Goal: Task Accomplishment & Management: Manage account settings

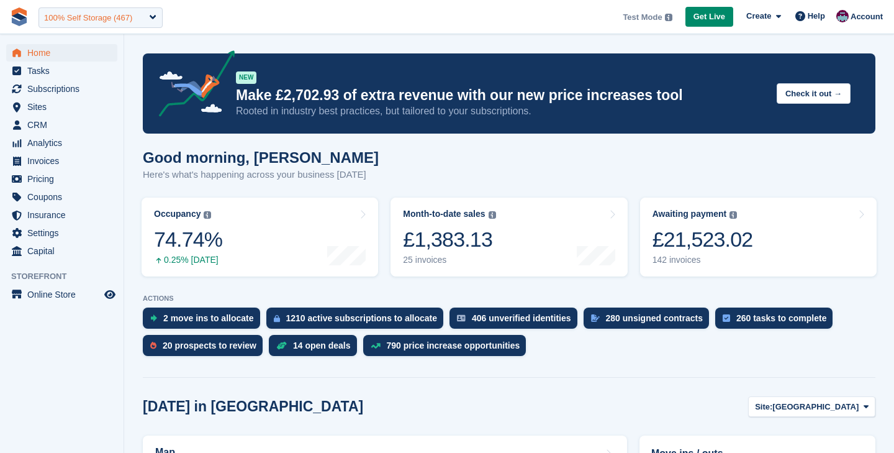
click at [111, 20] on div "100% Self Storage (467)" at bounding box center [88, 18] width 88 height 12
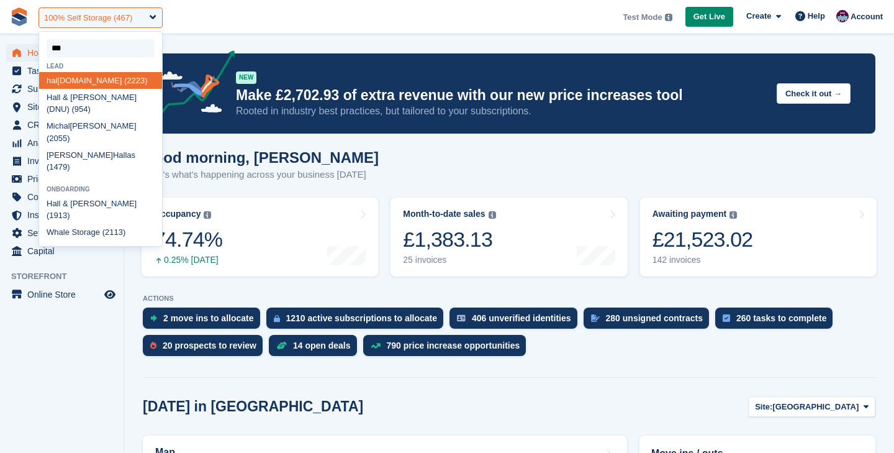
type input "****"
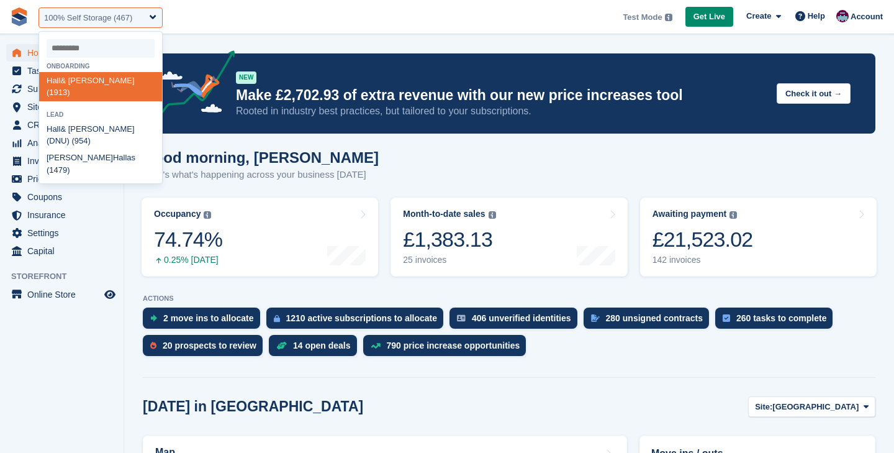
select select "****"
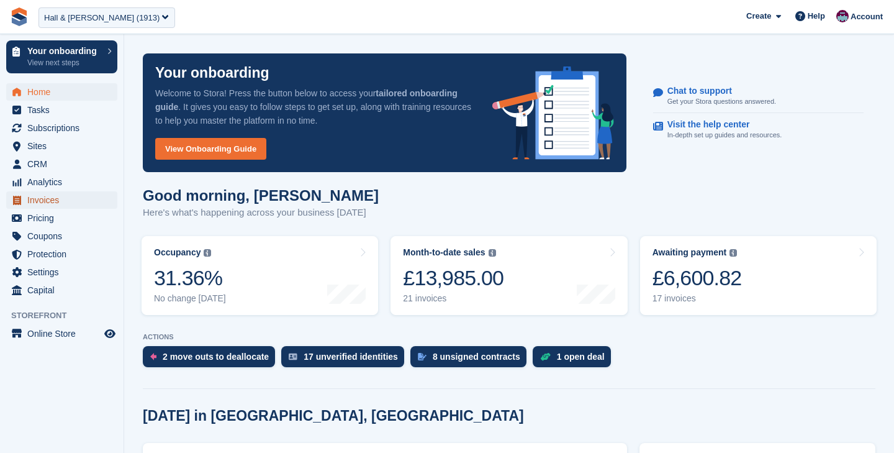
click at [60, 205] on span "Invoices" at bounding box center [64, 199] width 75 height 17
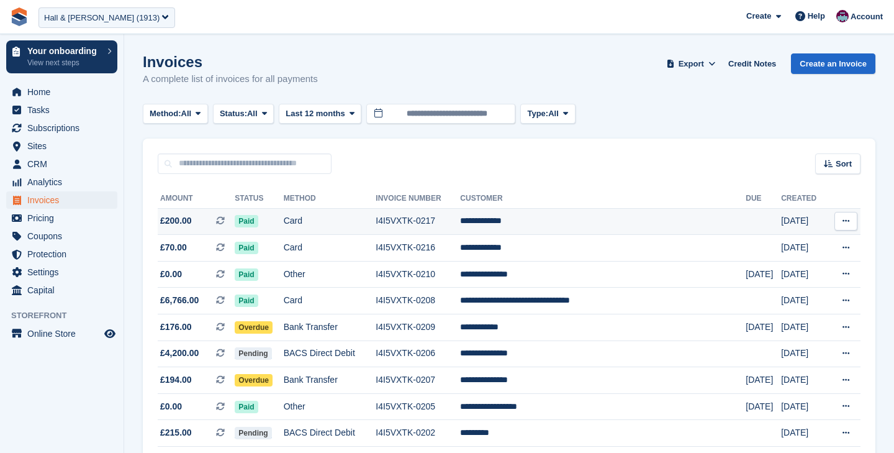
click at [450, 225] on td "I4I5VXTK-0217" at bounding box center [418, 221] width 84 height 27
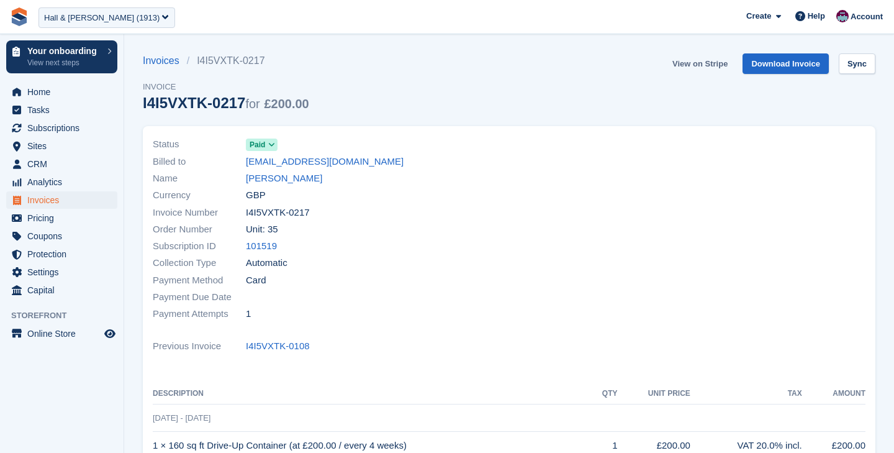
click at [696, 67] on link "View on Stripe" at bounding box center [700, 63] width 65 height 20
click at [94, 205] on span "Invoices" at bounding box center [64, 199] width 75 height 17
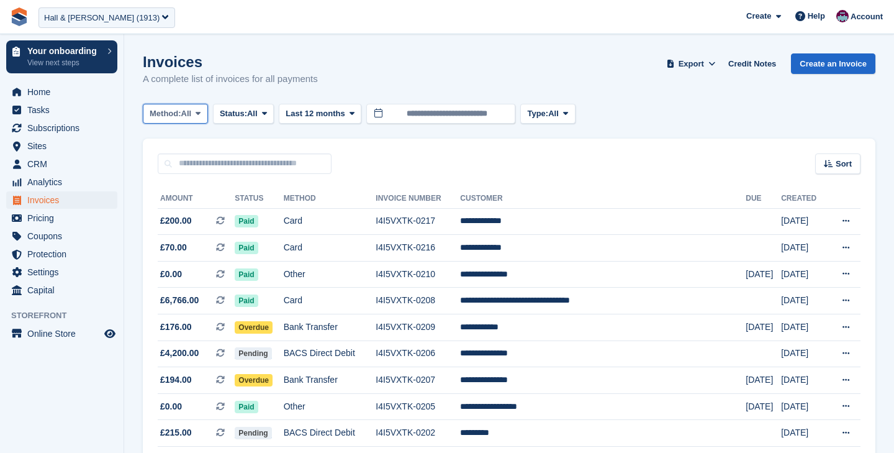
click at [201, 112] on icon at bounding box center [198, 113] width 5 height 8
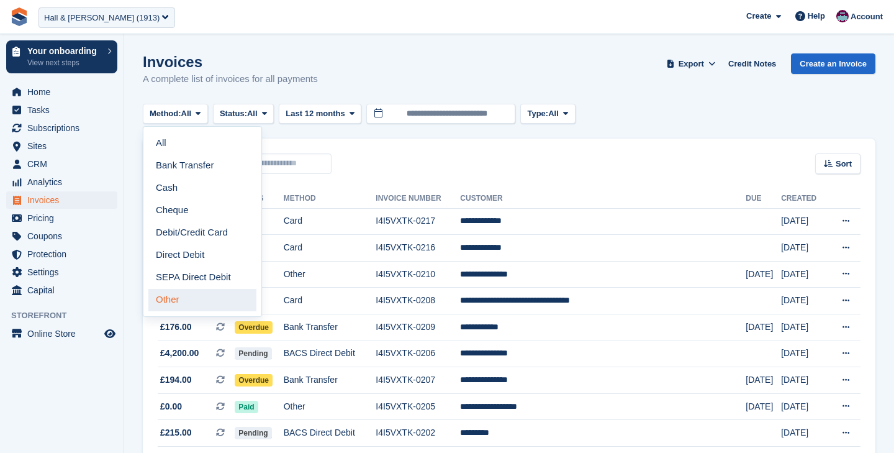
click at [228, 297] on link "Other" at bounding box center [202, 300] width 108 height 22
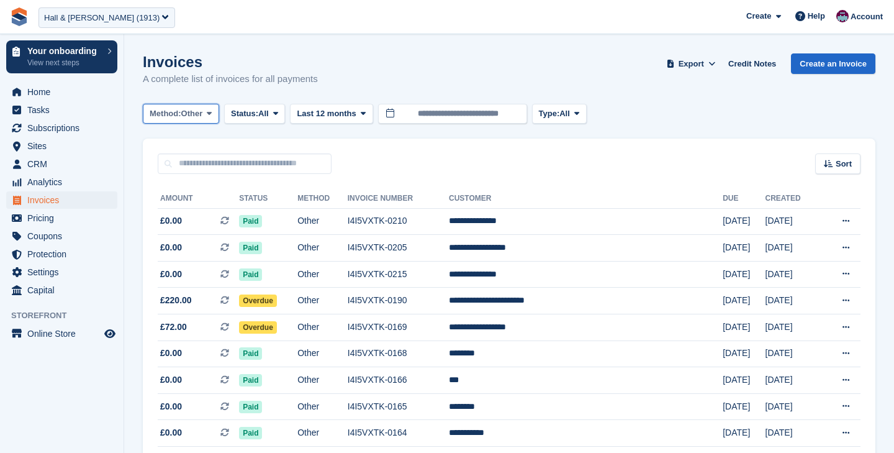
click at [194, 118] on span "Other" at bounding box center [192, 113] width 22 height 12
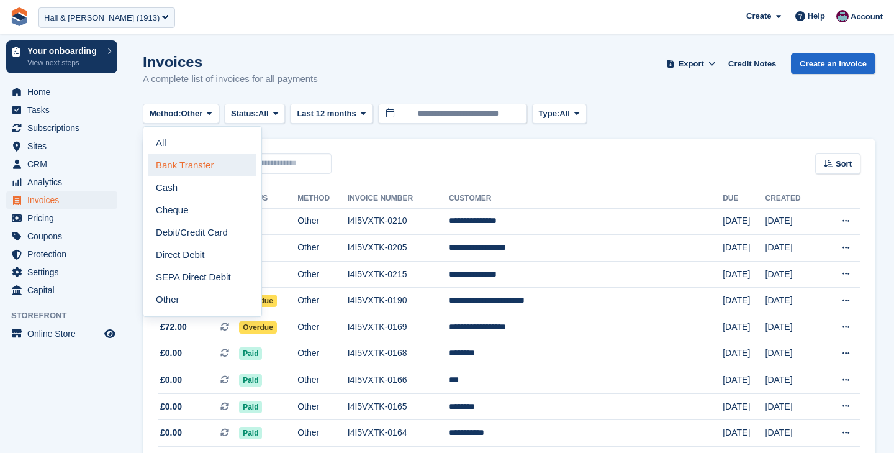
click at [194, 164] on link "Bank Transfer" at bounding box center [202, 165] width 108 height 22
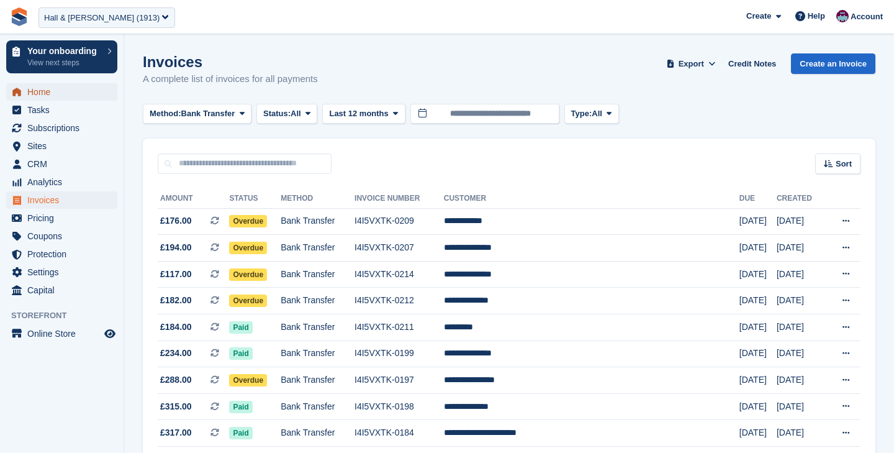
click at [63, 96] on span "Home" at bounding box center [64, 91] width 75 height 17
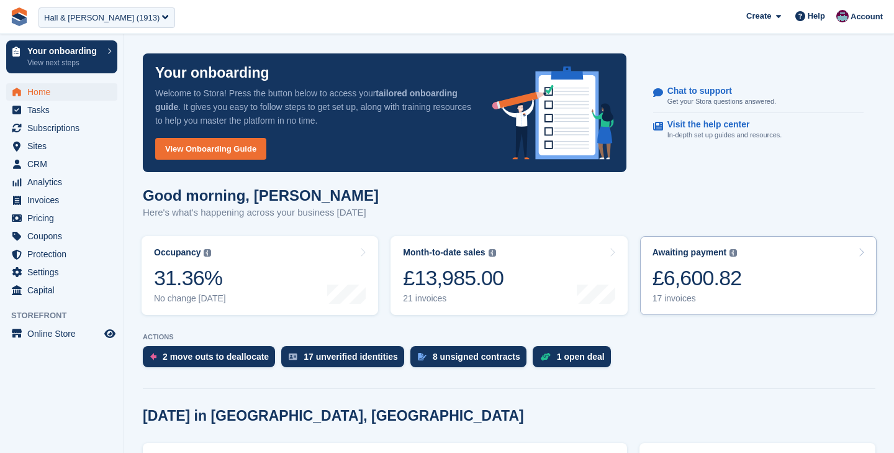
click at [761, 272] on link "Awaiting payment The total outstanding balance on all open invoices. £6,600.82 …" at bounding box center [758, 275] width 237 height 79
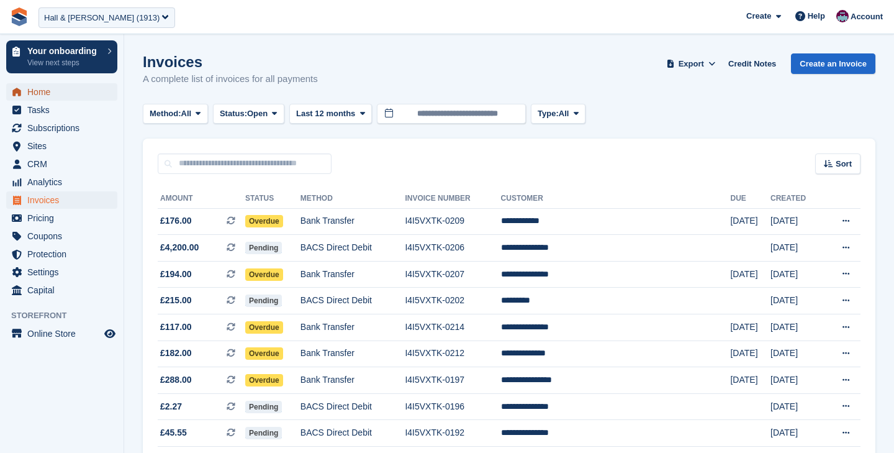
click at [44, 92] on span "Home" at bounding box center [64, 91] width 75 height 17
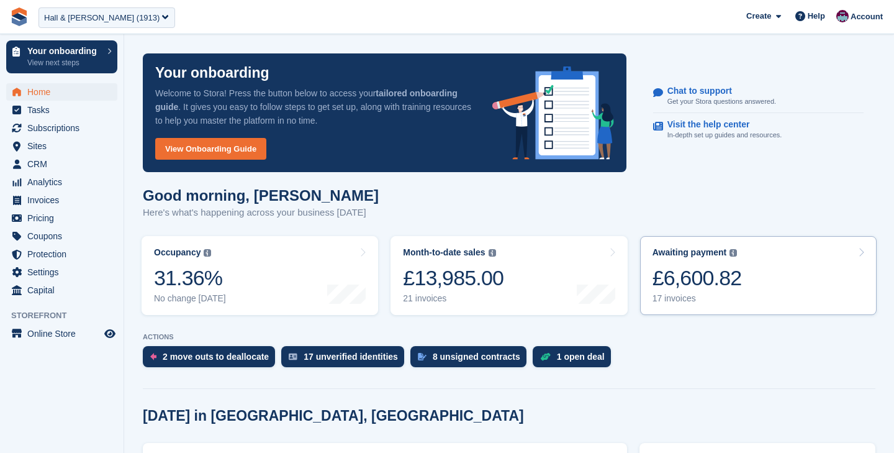
scroll to position [80, 0]
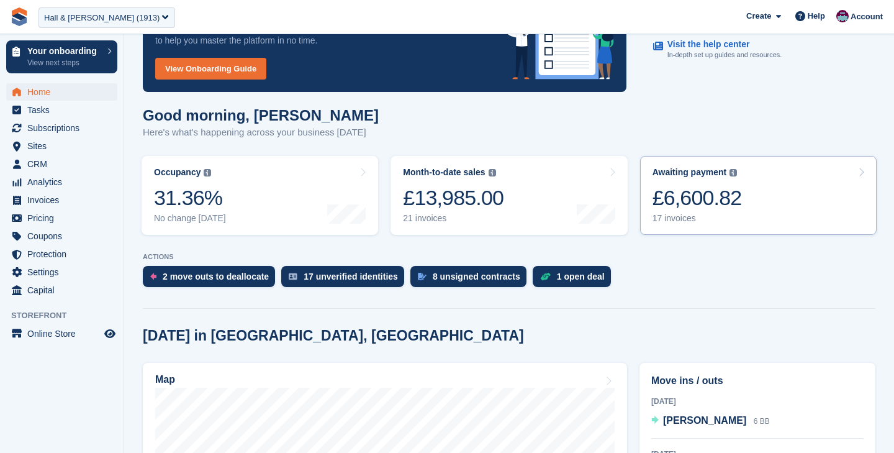
click at [724, 206] on div "£6,600.82" at bounding box center [697, 197] width 89 height 25
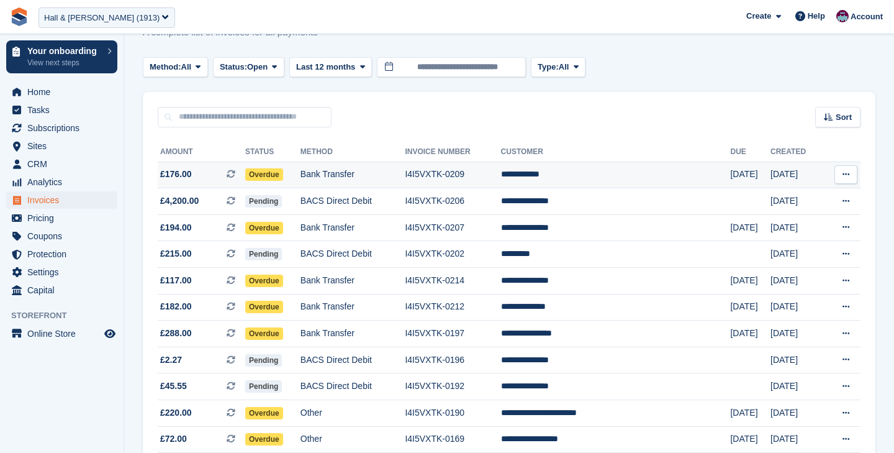
scroll to position [45, 0]
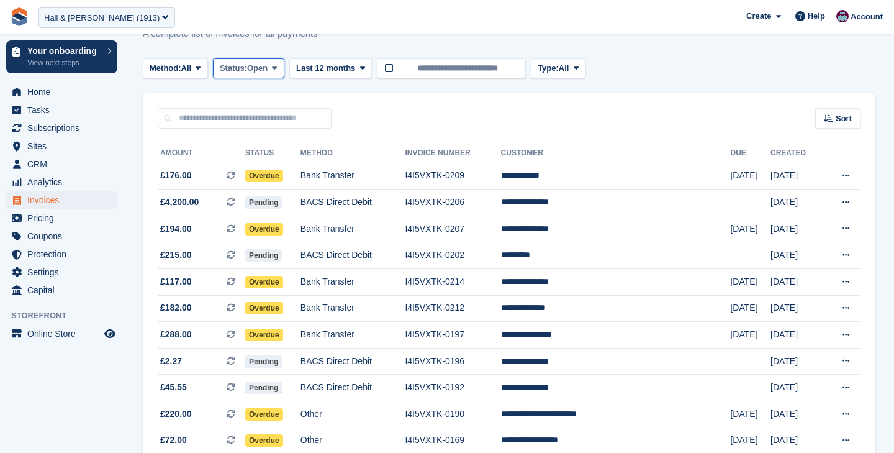
click at [266, 73] on span "Open" at bounding box center [257, 68] width 20 height 12
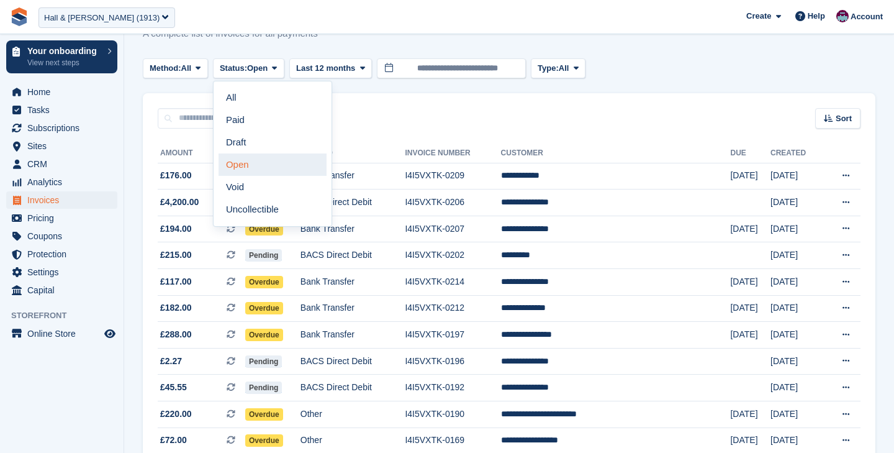
click at [265, 162] on link "Open" at bounding box center [273, 164] width 108 height 22
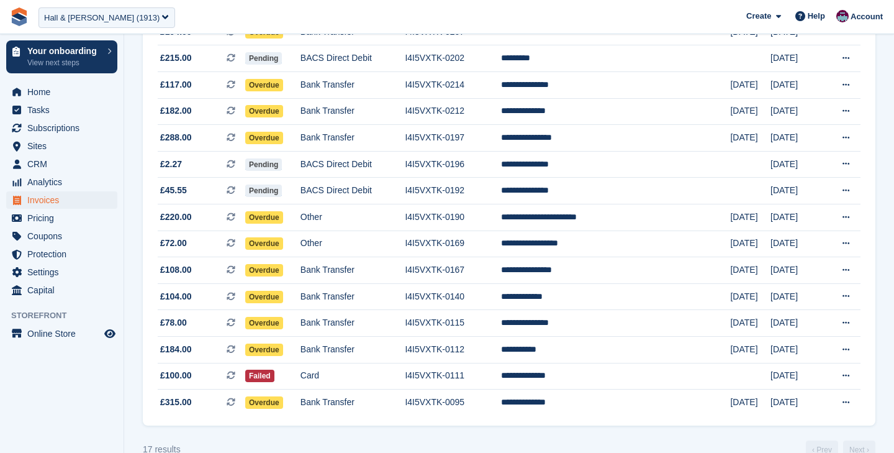
scroll to position [244, 0]
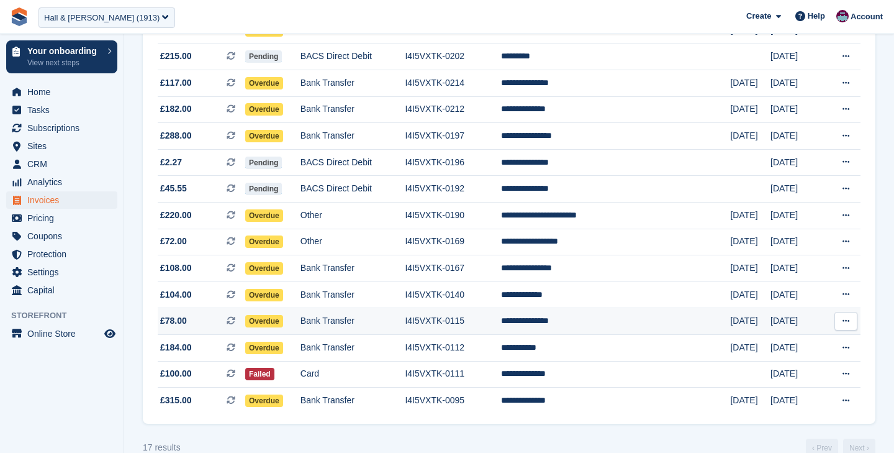
click at [376, 322] on td "Bank Transfer" at bounding box center [353, 321] width 105 height 27
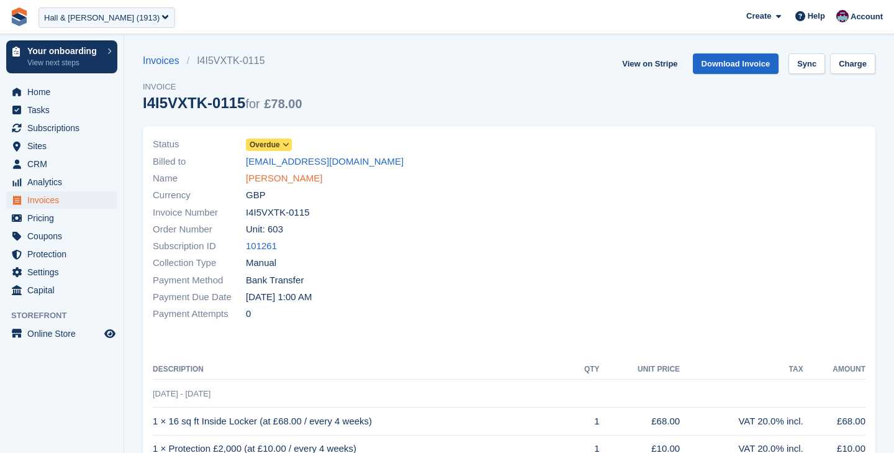
click at [274, 176] on link "Chandi Desiliva" at bounding box center [284, 178] width 76 height 14
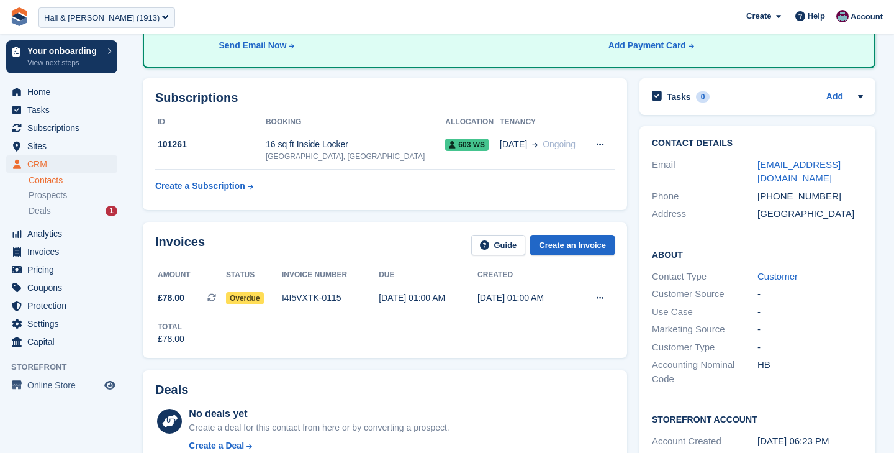
scroll to position [155, 0]
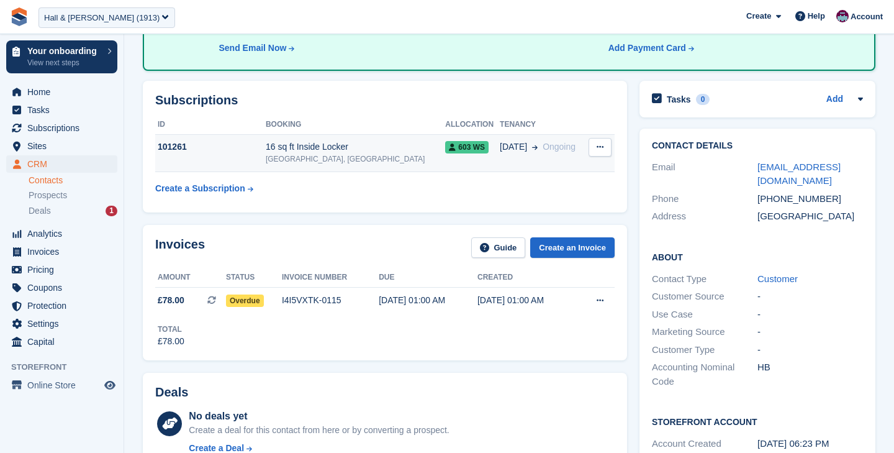
click at [238, 135] on td "101261" at bounding box center [210, 153] width 111 height 38
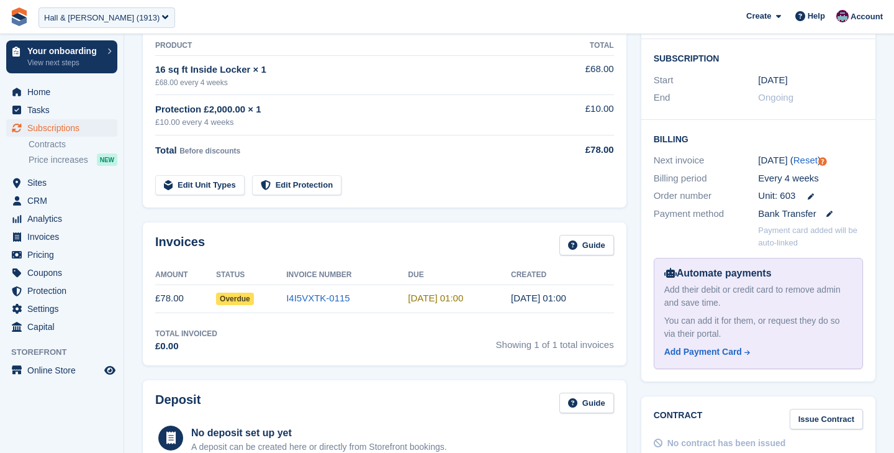
scroll to position [233, 0]
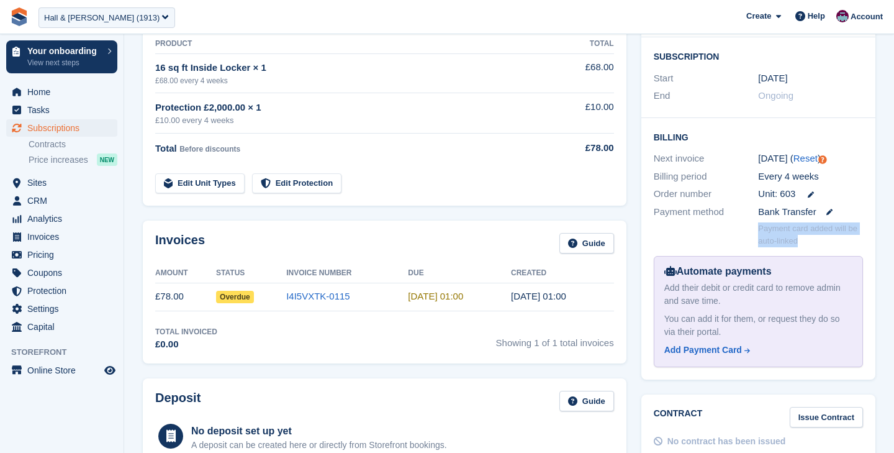
drag, startPoint x: 805, startPoint y: 214, endPoint x: 755, endPoint y: 201, distance: 52.1
click at [755, 220] on div "Payment card added will be auto-linked" at bounding box center [758, 234] width 209 height 28
click at [744, 222] on div at bounding box center [706, 234] width 105 height 24
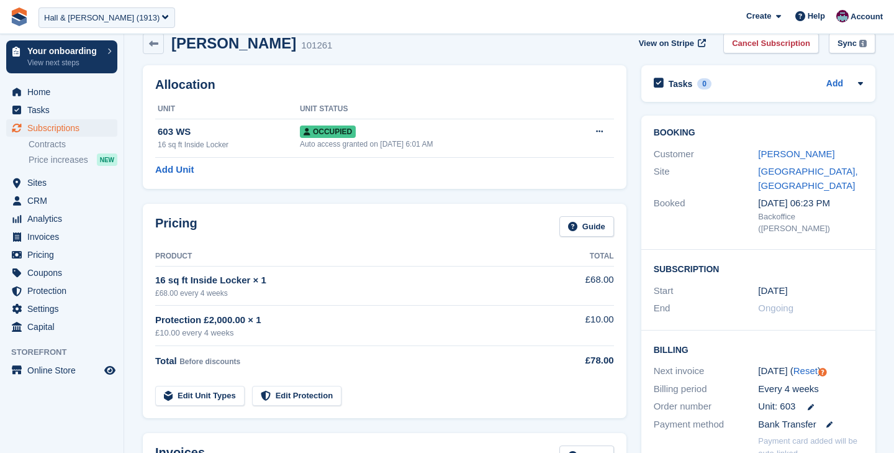
scroll to position [0, 0]
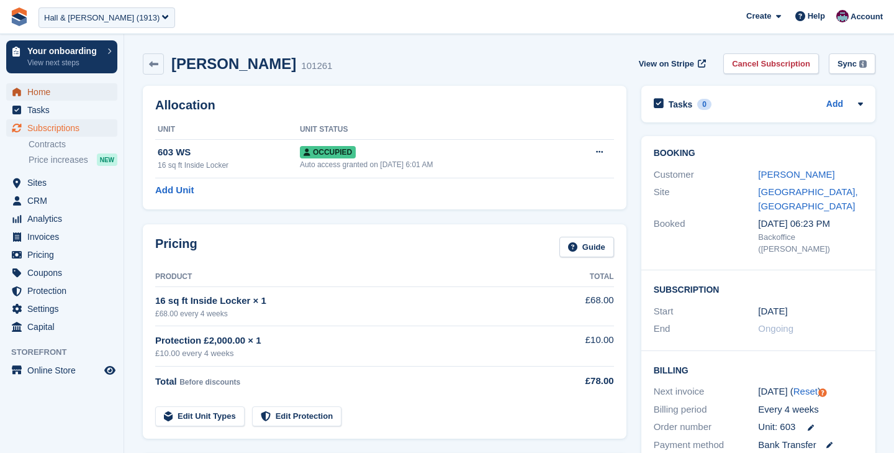
click at [44, 94] on span "Home" at bounding box center [64, 91] width 75 height 17
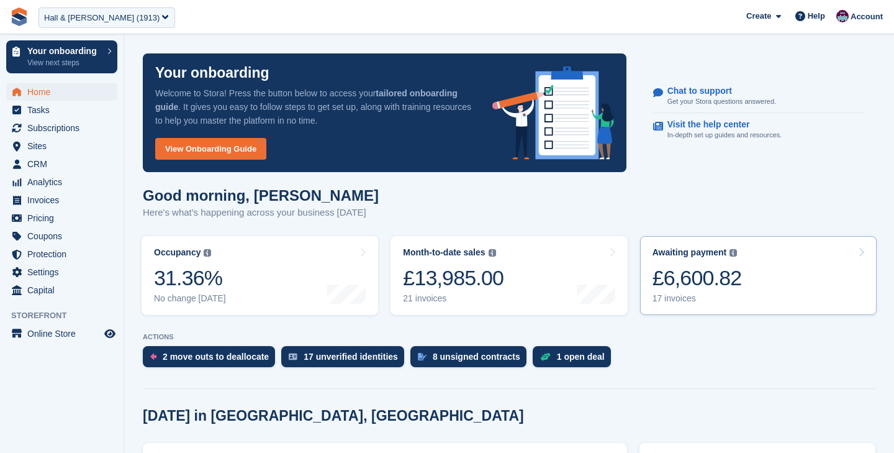
click at [727, 284] on div "£6,600.82" at bounding box center [697, 277] width 89 height 25
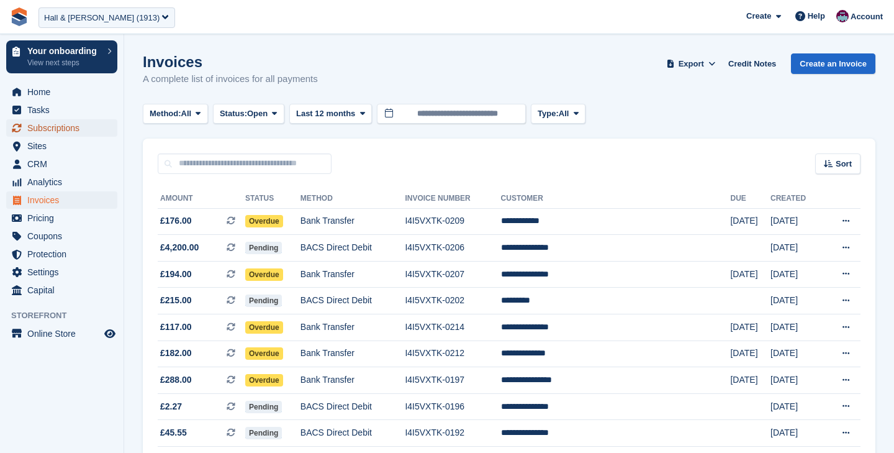
click at [68, 134] on span "Subscriptions" at bounding box center [64, 127] width 75 height 17
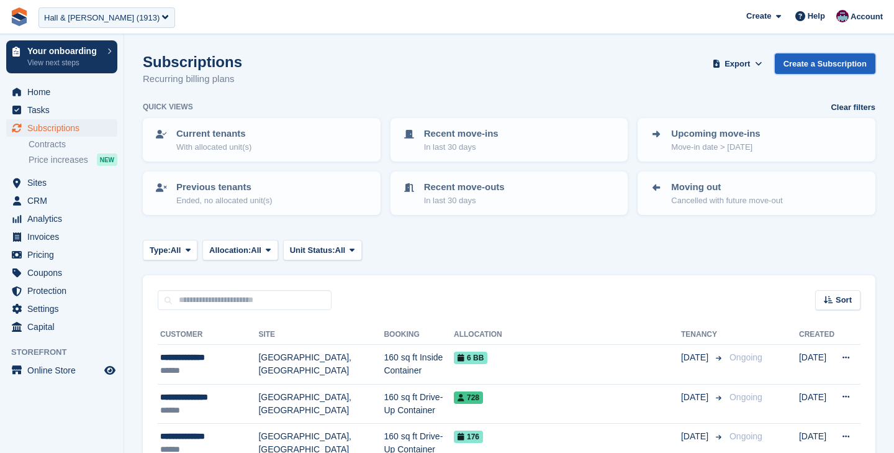
click at [790, 63] on link "Create a Subscription" at bounding box center [825, 63] width 101 height 20
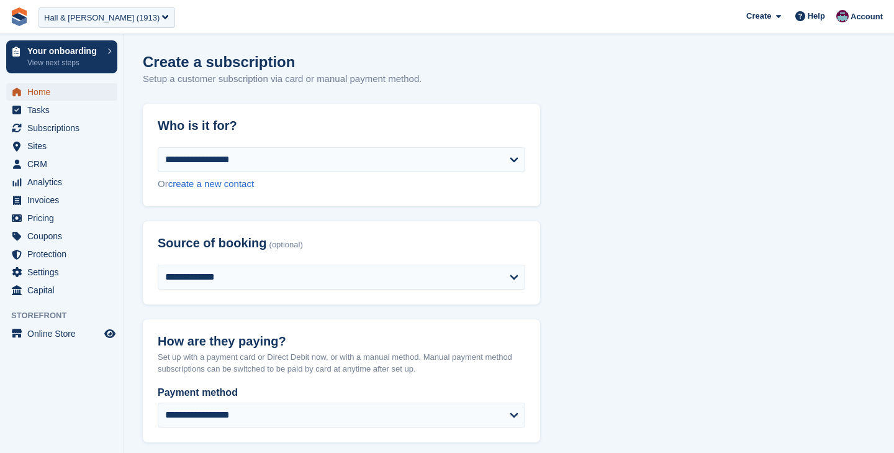
click at [65, 86] on span "Home" at bounding box center [64, 91] width 75 height 17
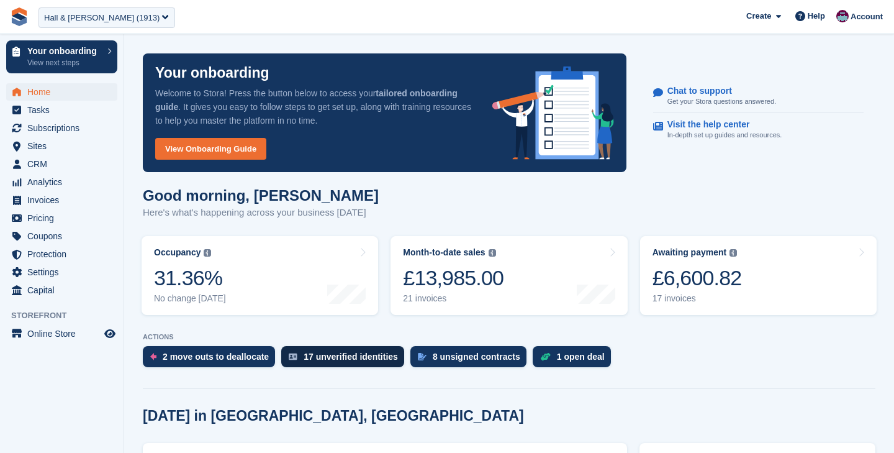
click at [322, 355] on div "17 unverified identities" at bounding box center [351, 357] width 94 height 10
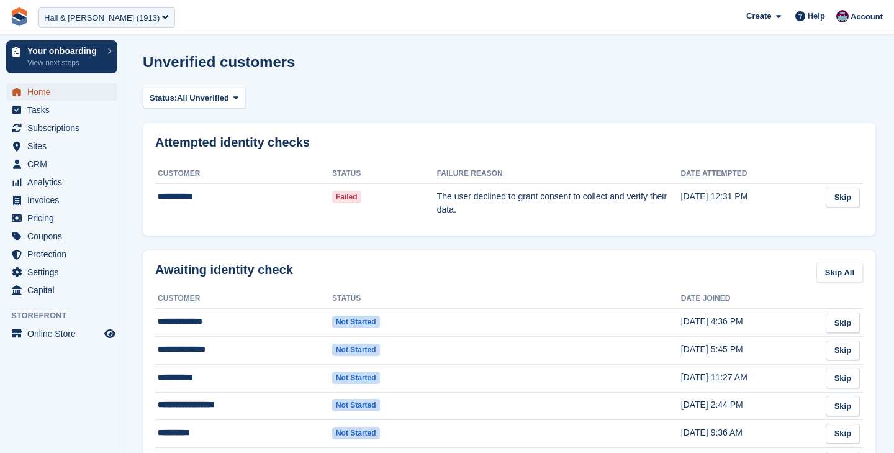
click at [45, 94] on span "Home" at bounding box center [64, 91] width 75 height 17
